Goal: Task Accomplishment & Management: Manage account settings

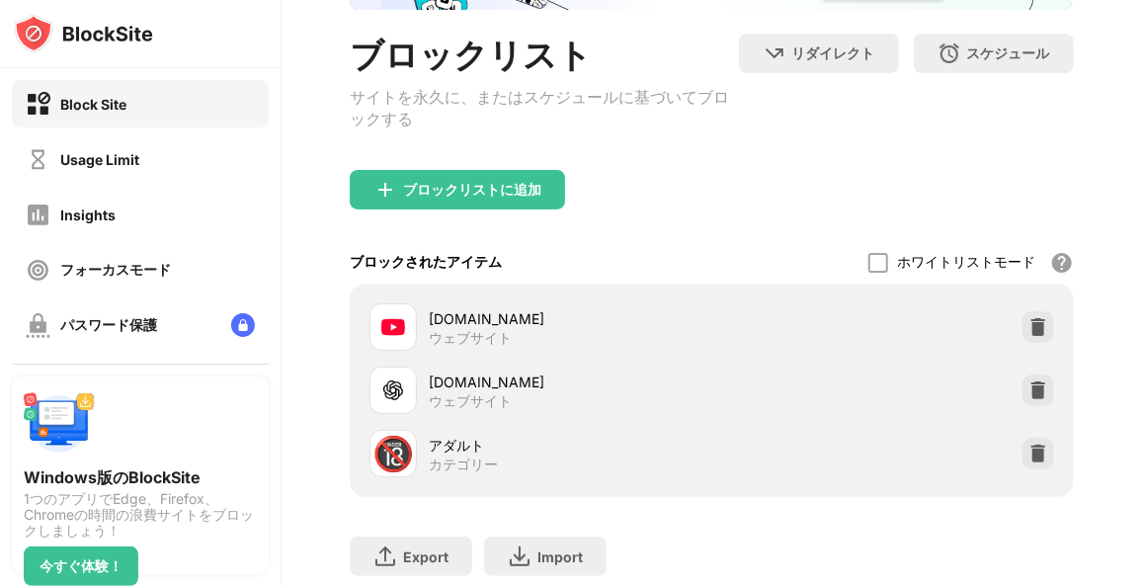
scroll to position [170, 0]
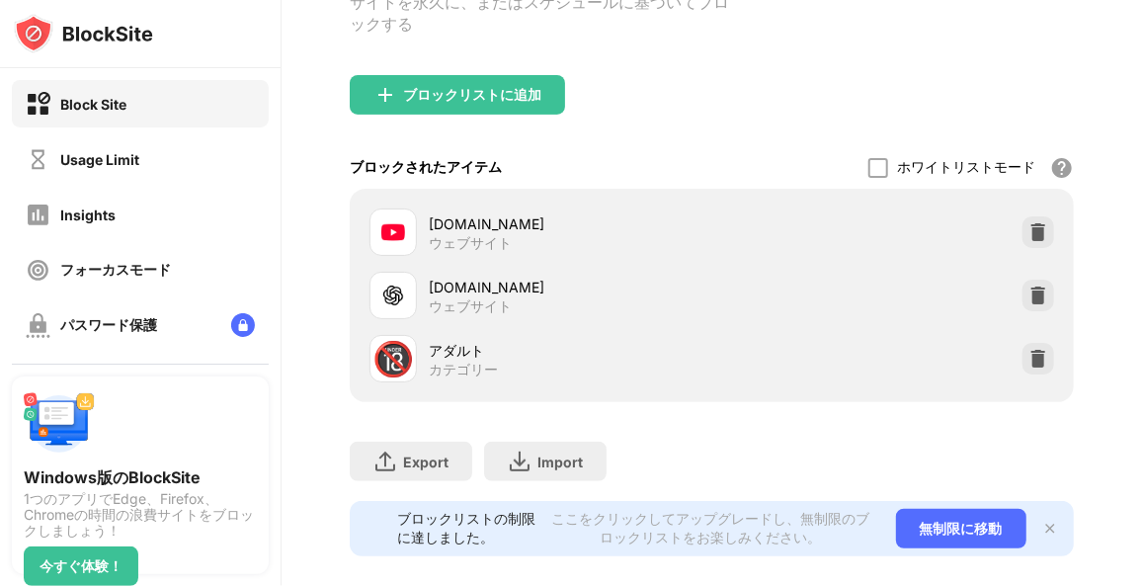
click at [1023, 311] on div at bounding box center [1039, 296] width 32 height 32
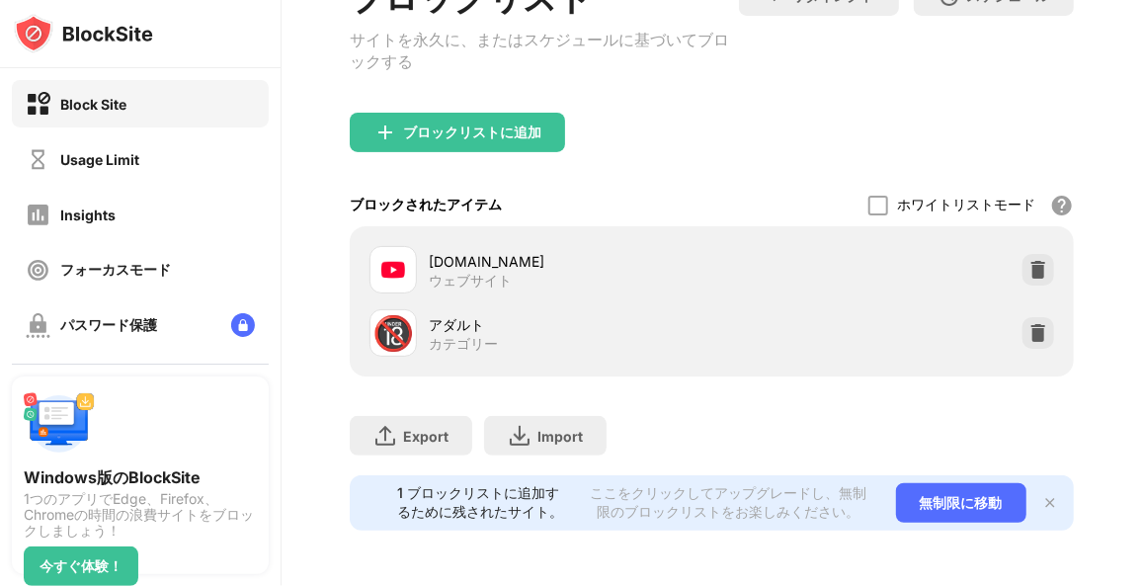
scroll to position [241, 0]
click at [90, 174] on div "Usage Limit" at bounding box center [140, 158] width 257 height 47
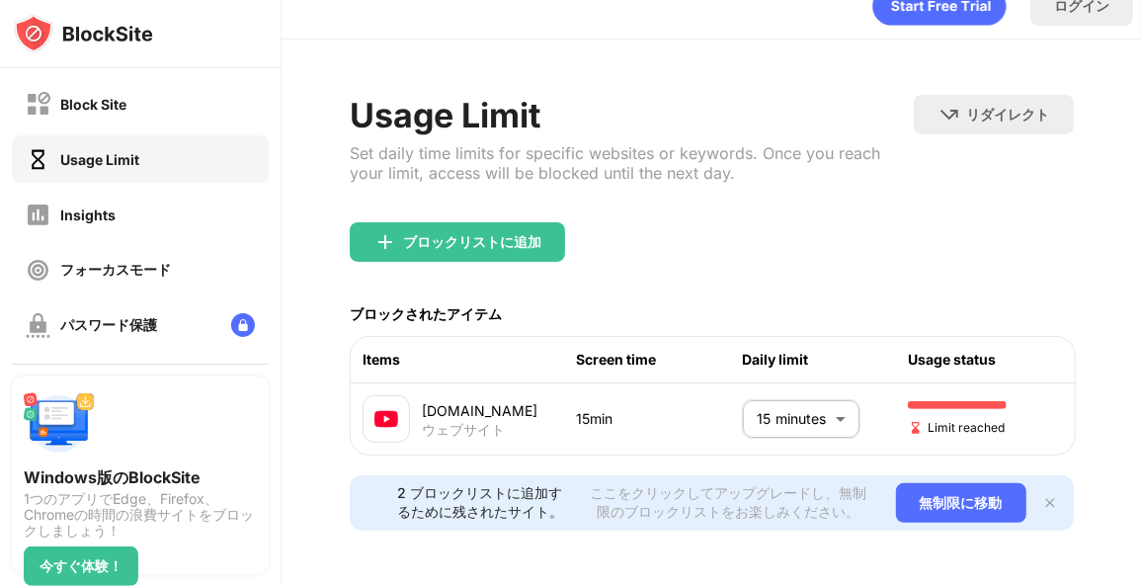
scroll to position [48, 0]
click at [836, 402] on body "Block Site Usage Limit Insights フォーカスモード パスワード保護 カスタムブロックページ 設定 情報 ブロッキング 他のデバイ…" at bounding box center [571, 293] width 1142 height 586
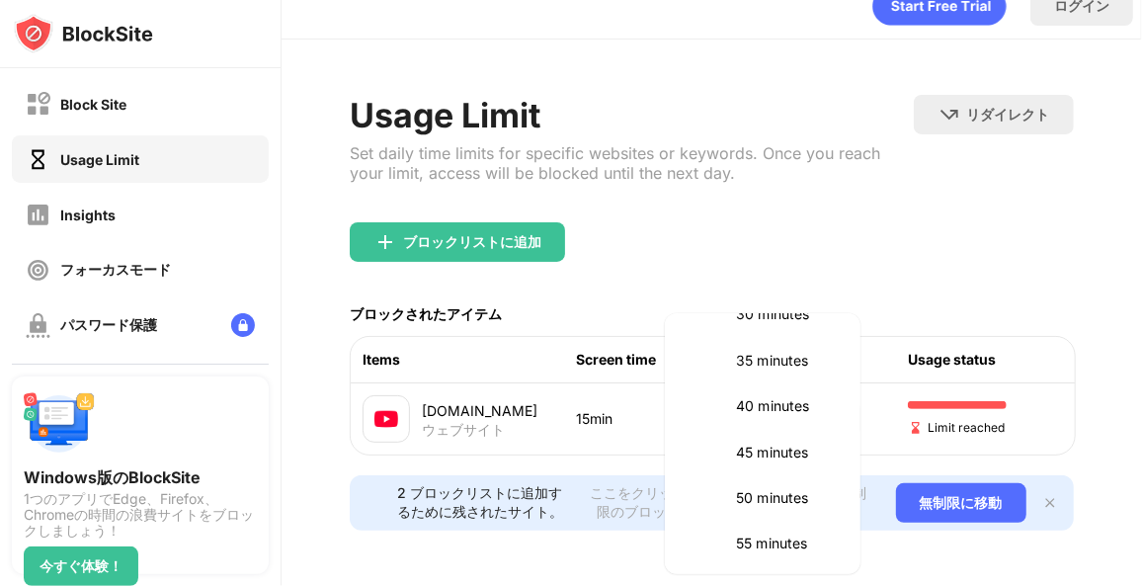
scroll to position [323, 0]
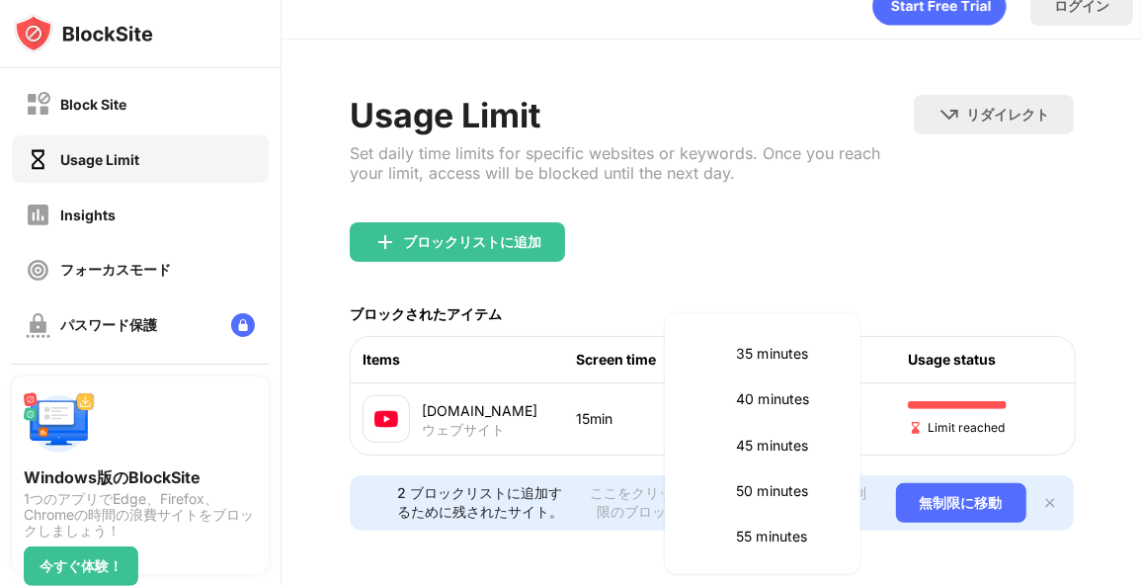
click at [786, 444] on p "45 minutes" at bounding box center [786, 446] width 101 height 22
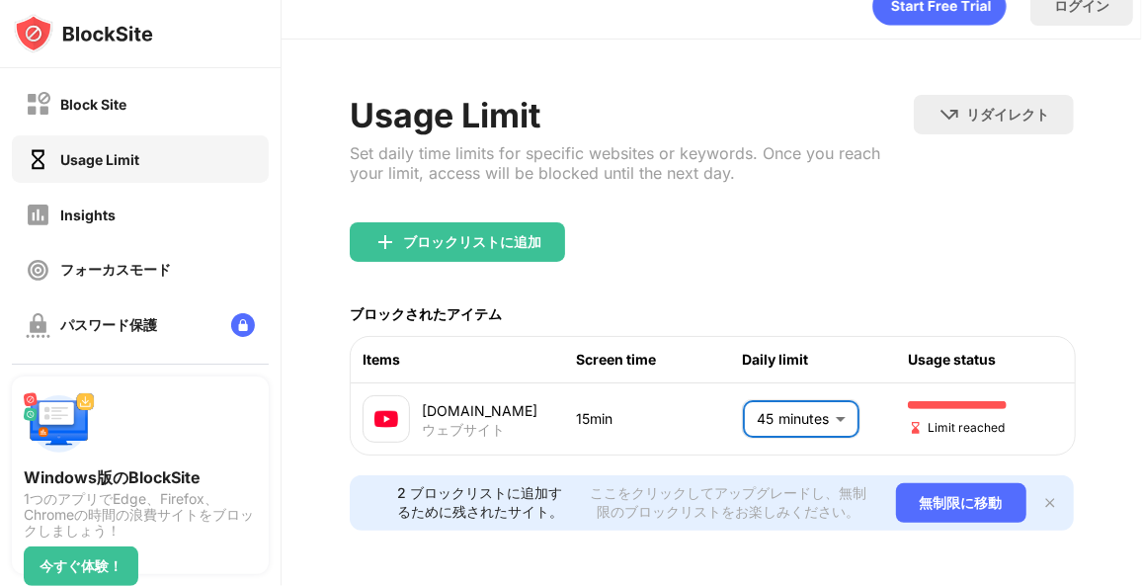
type input "**"
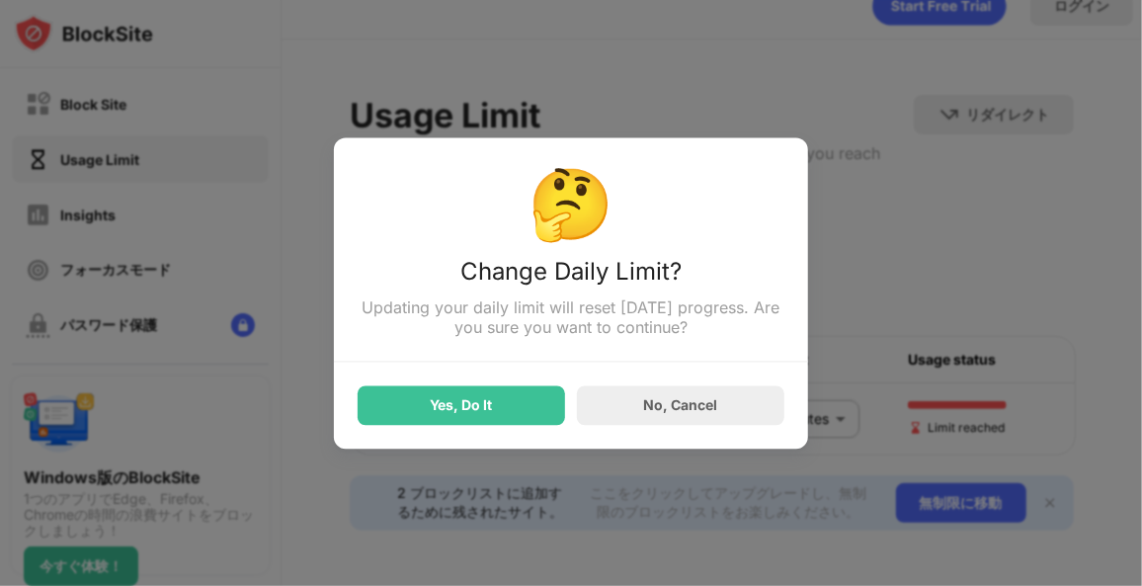
click at [401, 410] on div "Yes, Do It" at bounding box center [461, 405] width 207 height 40
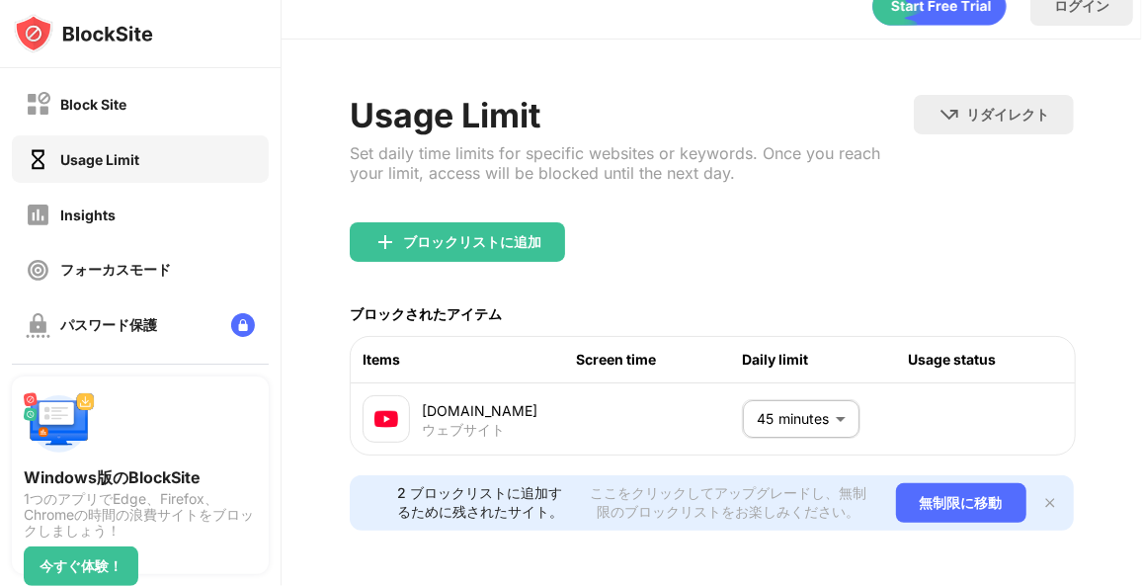
click at [1108, 203] on div "Usage Limit Set daily time limits for specific websites or keywords. Once you r…" at bounding box center [712, 313] width 861 height 546
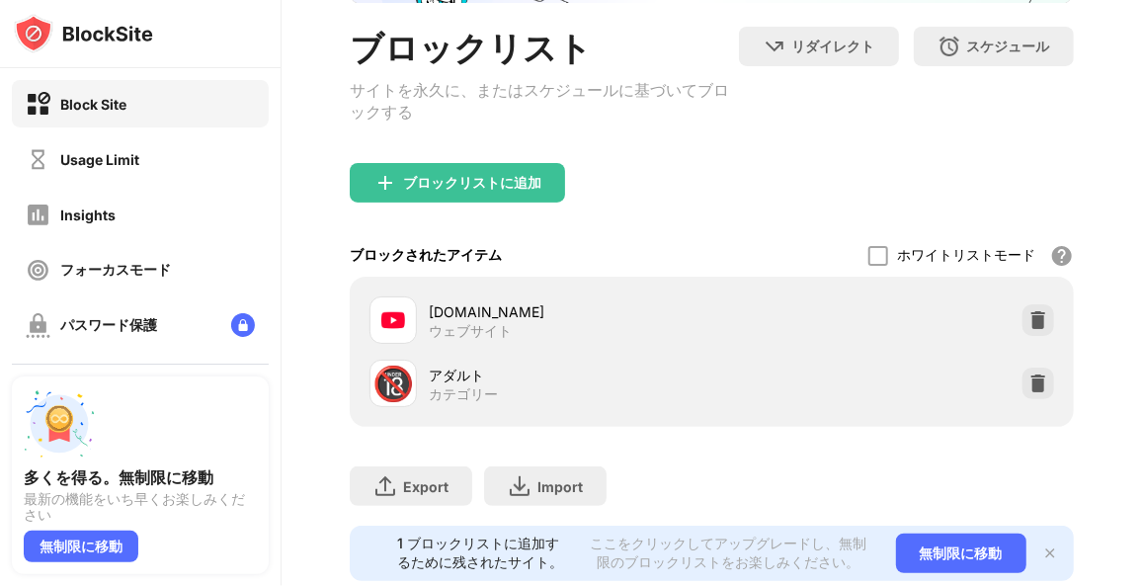
scroll to position [179, 0]
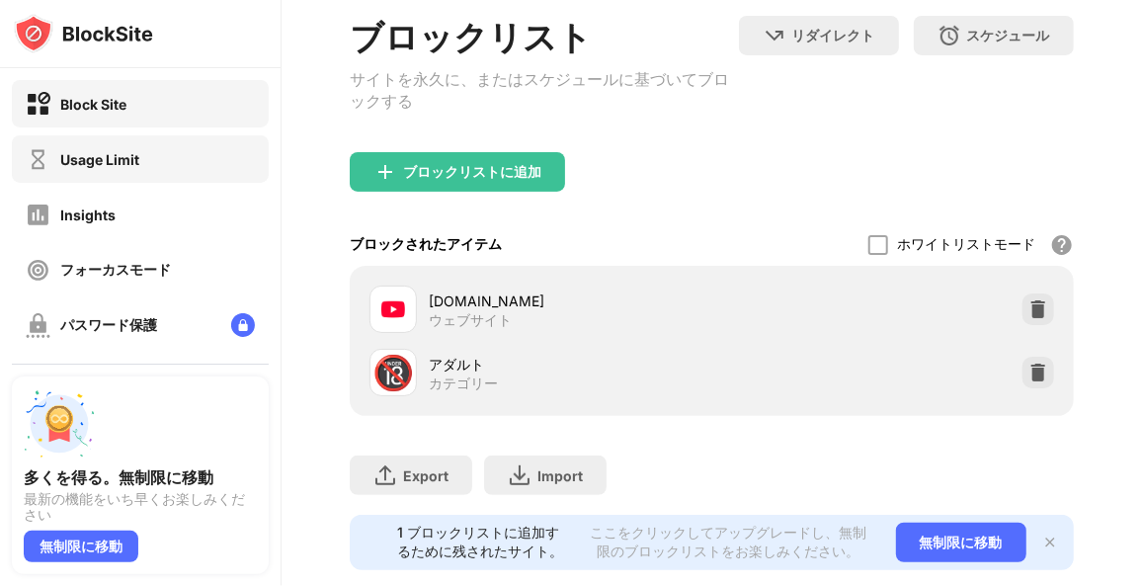
click at [162, 145] on div "Usage Limit" at bounding box center [140, 158] width 257 height 47
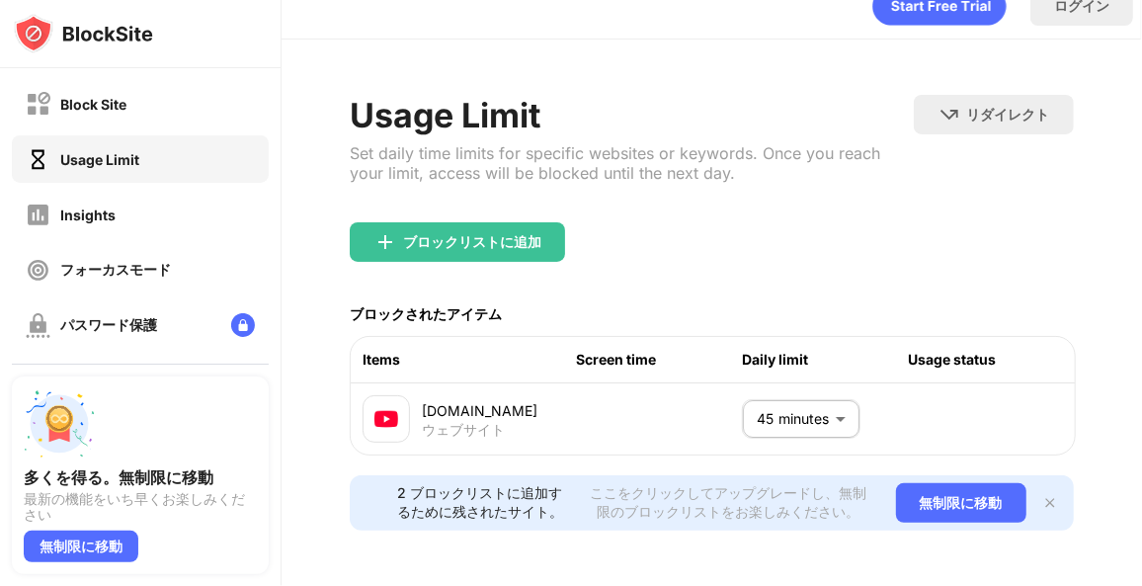
scroll to position [51, 0]
click at [797, 406] on body "Block Site Usage Limit Insights フォーカスモード パスワード保護 カスタムブロックページ 設定 情報 ブロッキング 他のデバイ…" at bounding box center [571, 293] width 1142 height 586
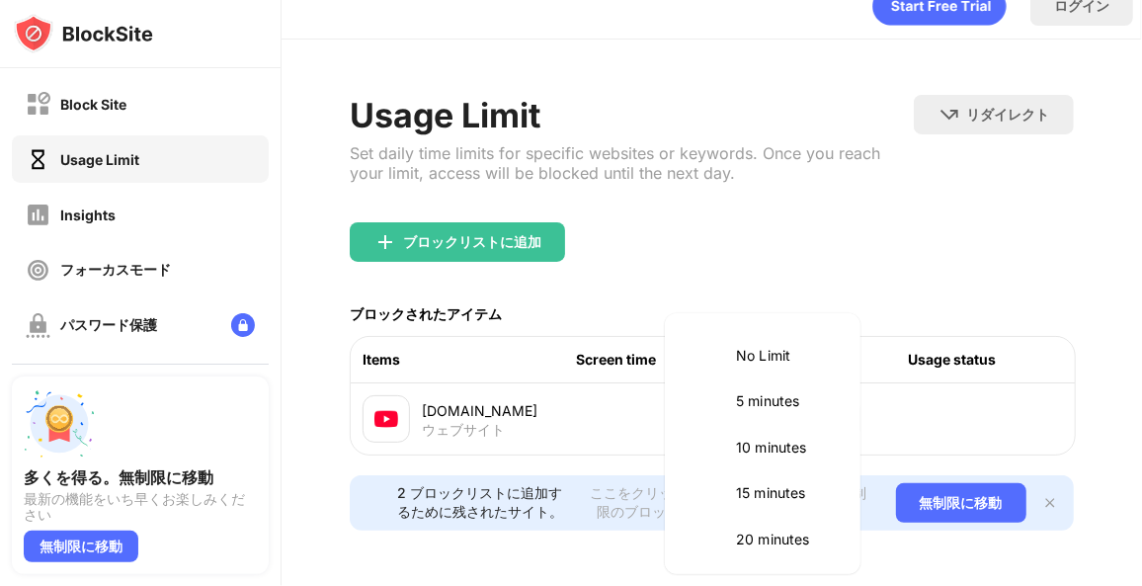
scroll to position [324, 0]
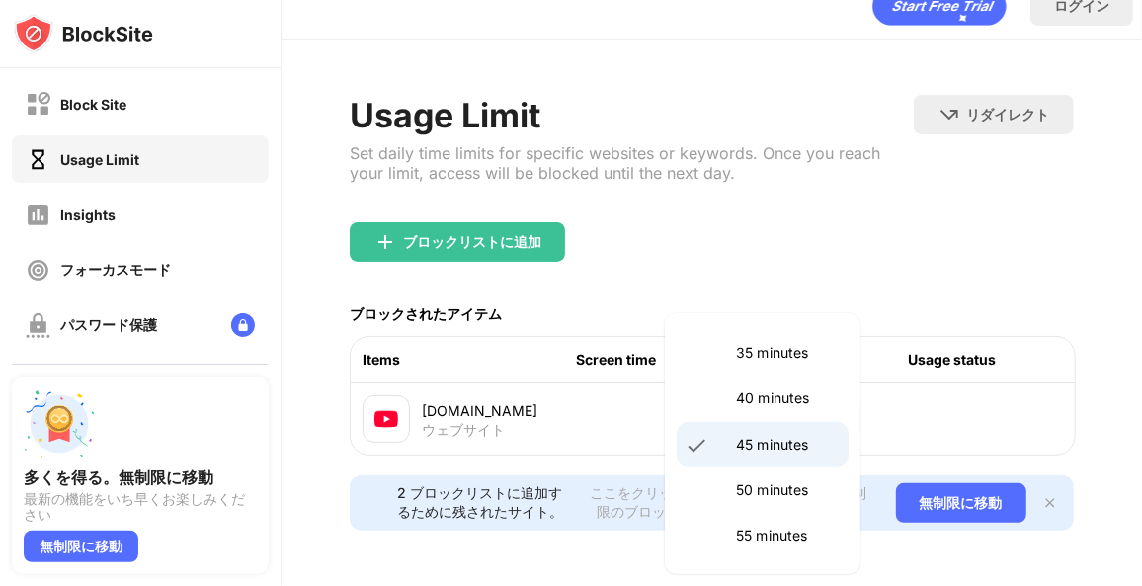
click at [796, 444] on p "45 minutes" at bounding box center [786, 445] width 101 height 22
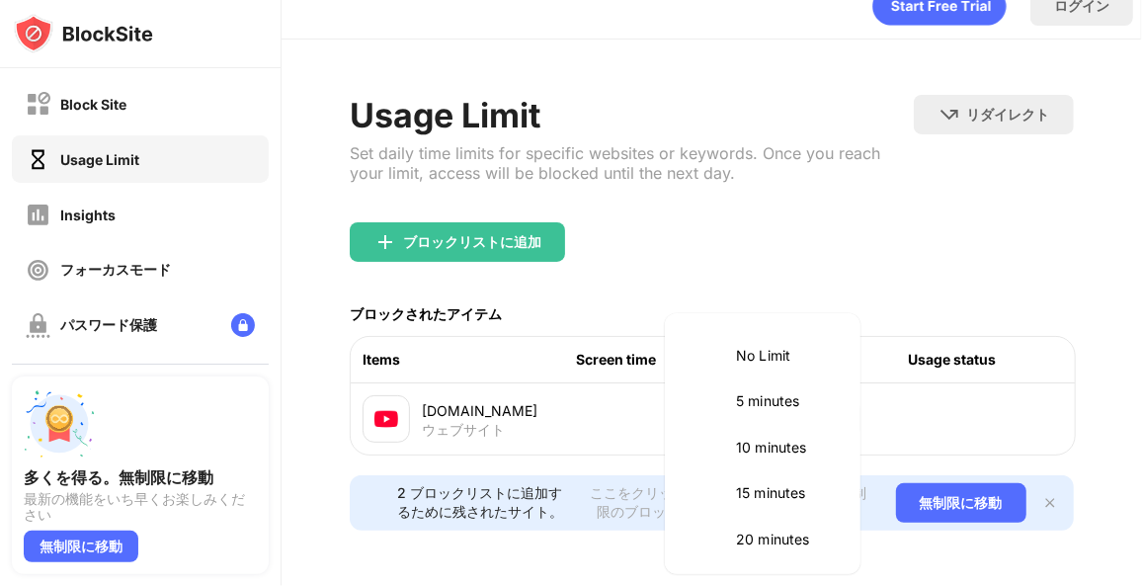
click at [789, 396] on body "Block Site Usage Limit Insights フォーカスモード パスワード保護 カスタムブロックページ 設定 情報 ブロッキング 他のデバイ…" at bounding box center [571, 293] width 1142 height 586
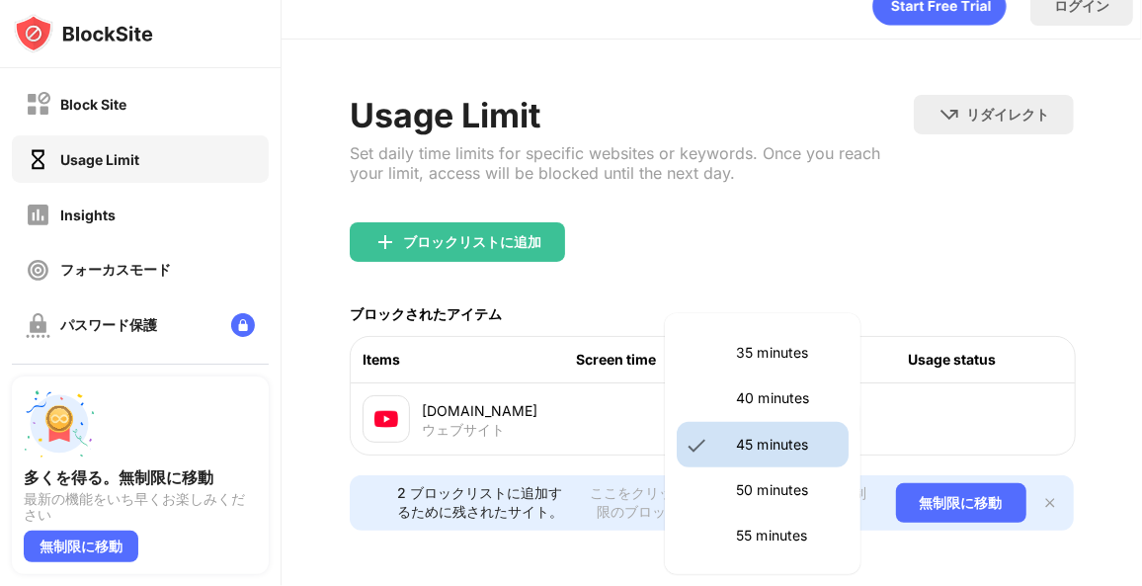
click at [782, 505] on li "50 minutes" at bounding box center [763, 489] width 172 height 45
type input "**"
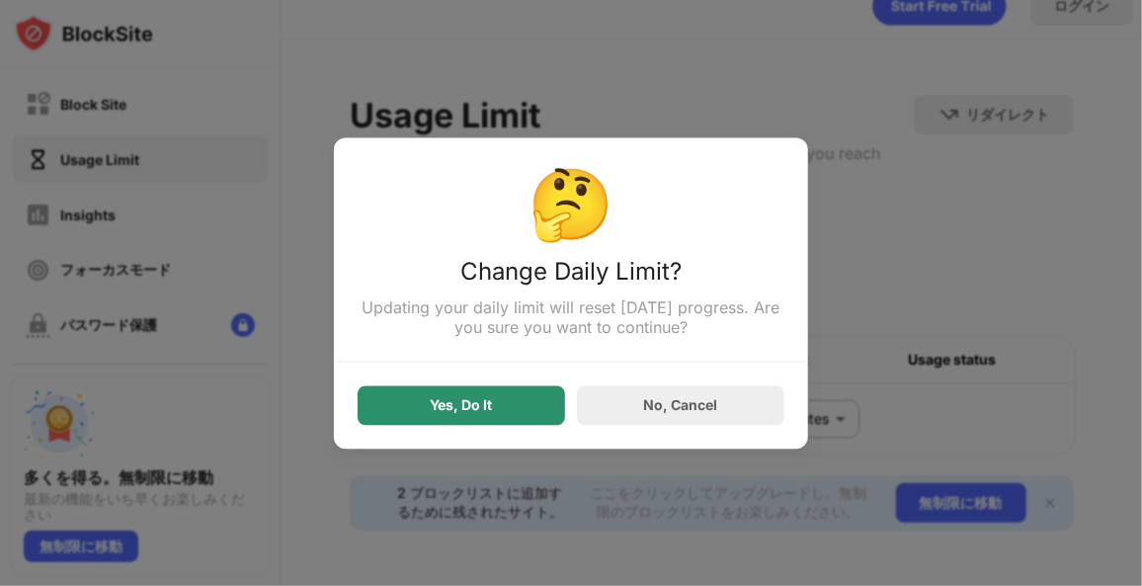
click at [503, 404] on div "Yes, Do It" at bounding box center [461, 405] width 207 height 40
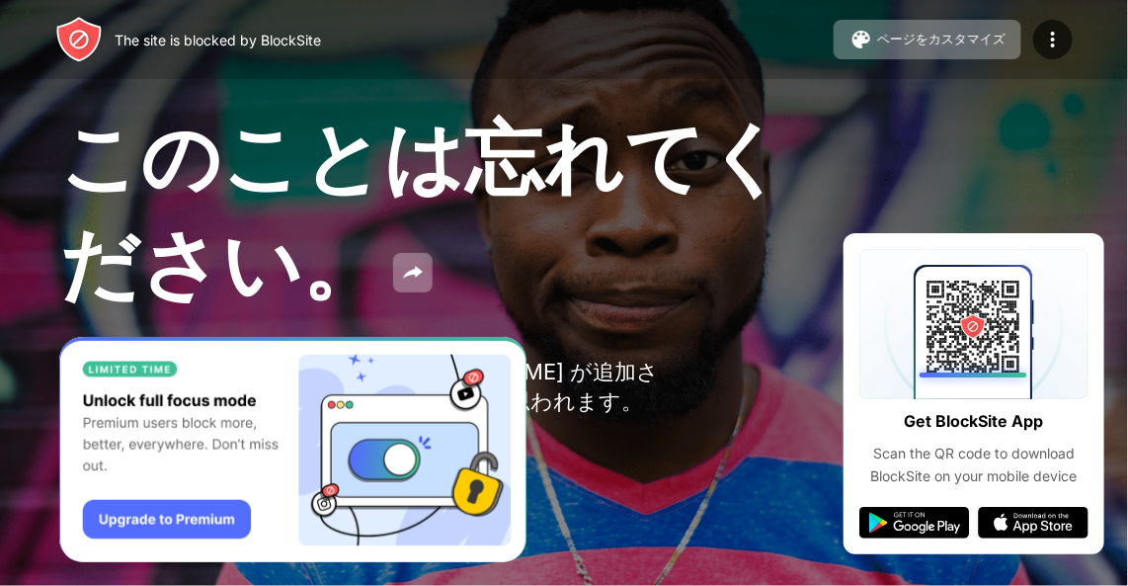
scroll to position [15, 0]
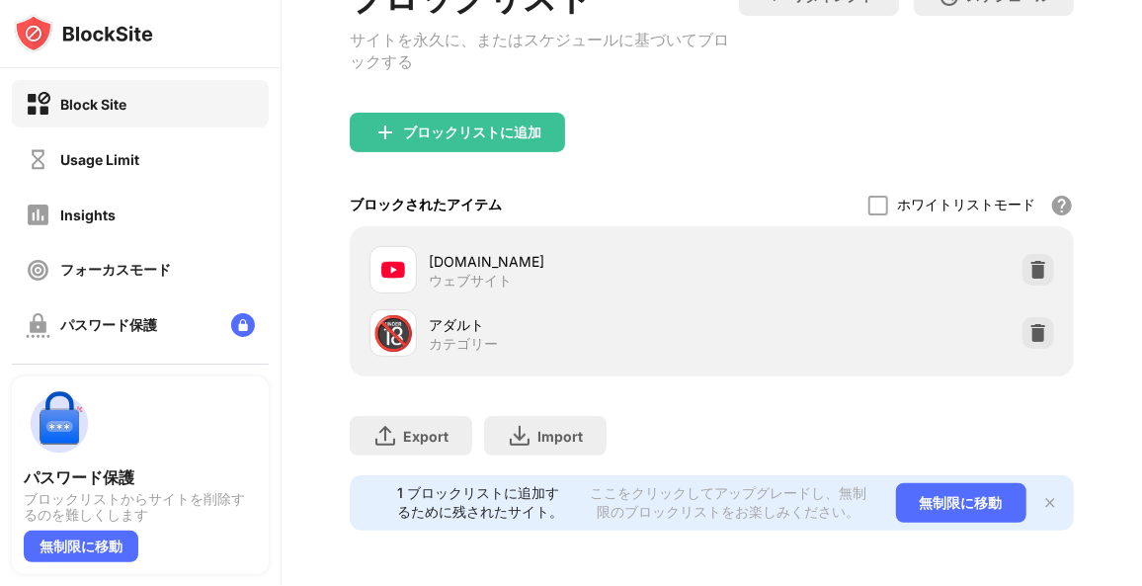
scroll to position [241, 0]
click at [1035, 254] on div at bounding box center [1039, 270] width 32 height 32
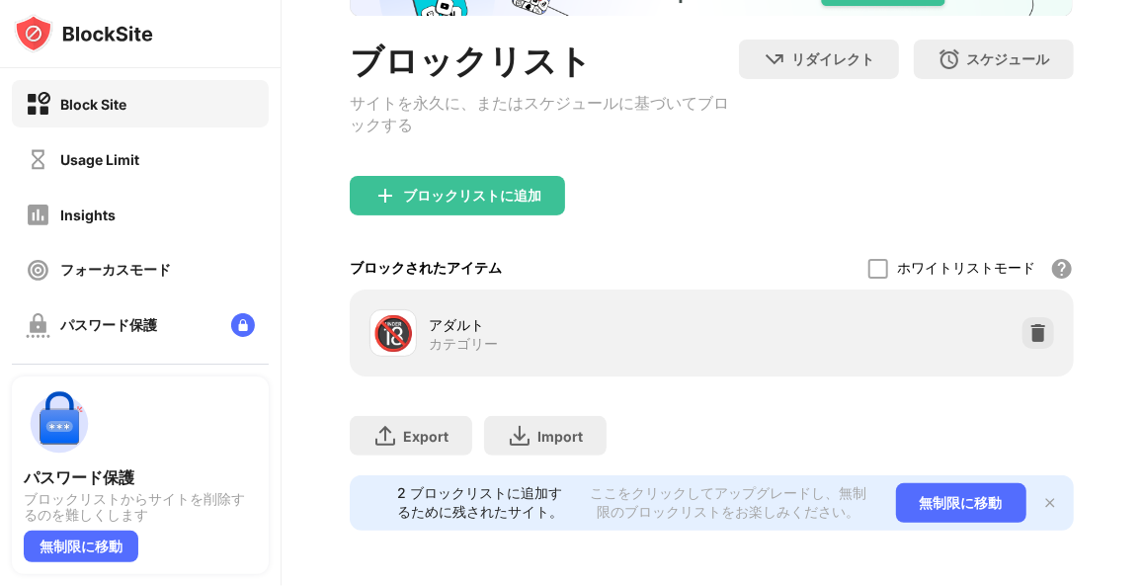
scroll to position [178, 0]
click at [1050, 257] on div "ホワイトリスト以外のすべての Web サイトをブロックします。ホワイトリスト モードは URL でのみ機能し、カテゴリやキーワードは含まれません。" at bounding box center [1062, 269] width 24 height 24
